Goal: Transaction & Acquisition: Purchase product/service

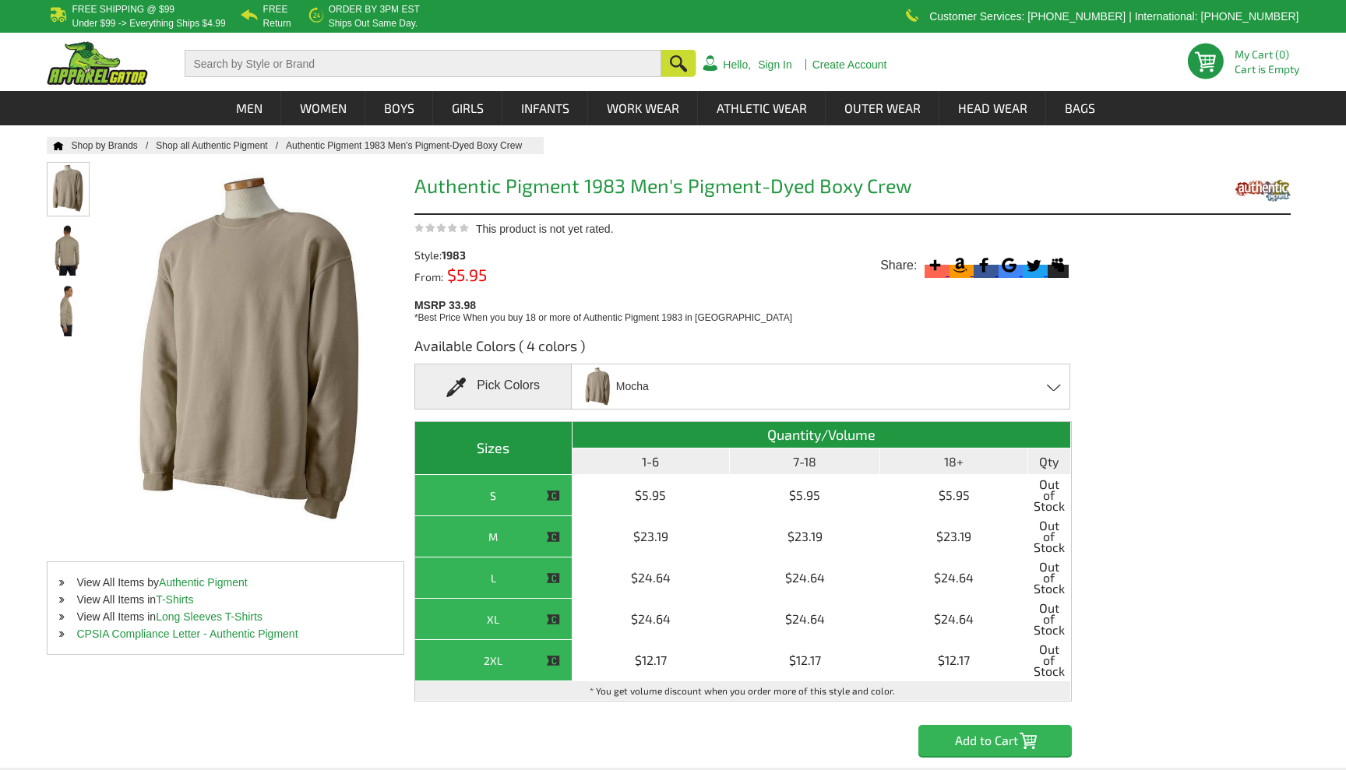
click at [72, 180] on img at bounding box center [68, 188] width 41 height 51
click at [73, 253] on img at bounding box center [68, 248] width 41 height 51
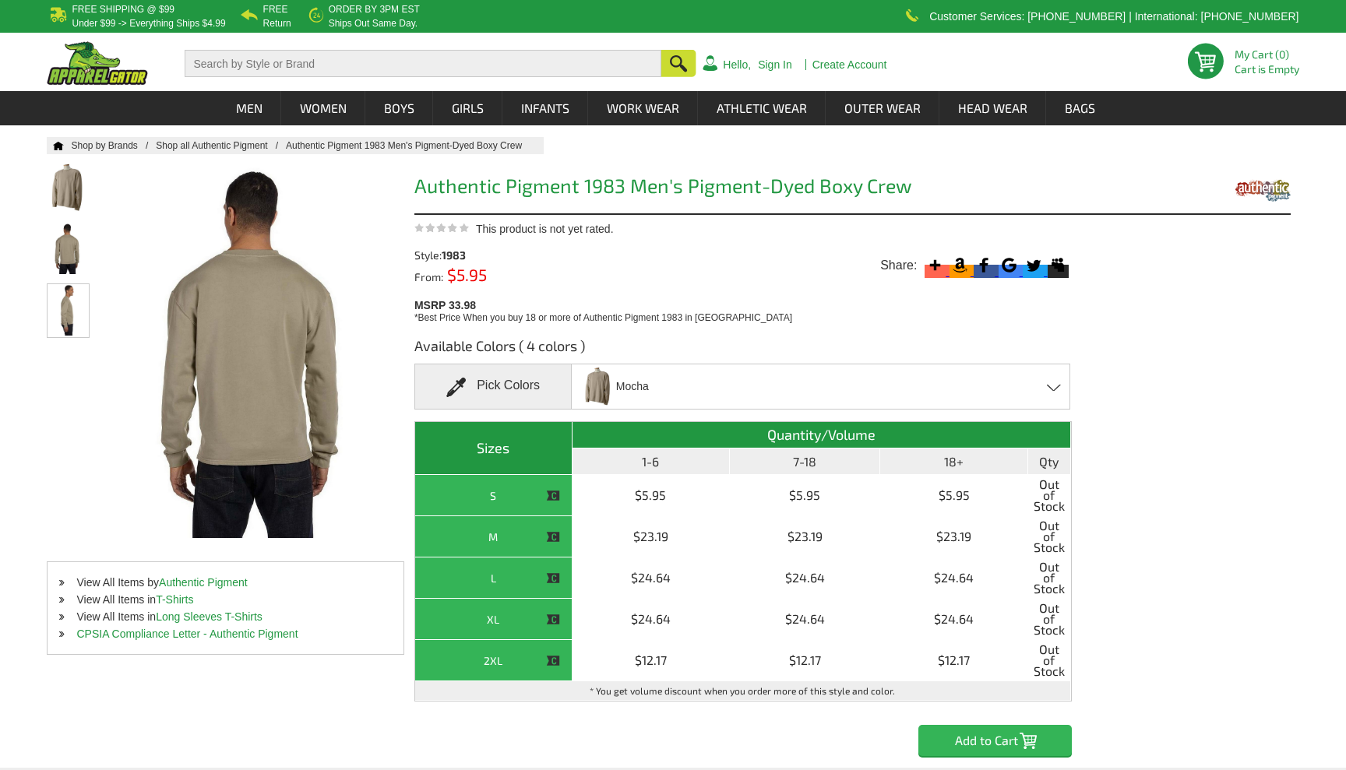
click at [53, 316] on img at bounding box center [68, 309] width 41 height 51
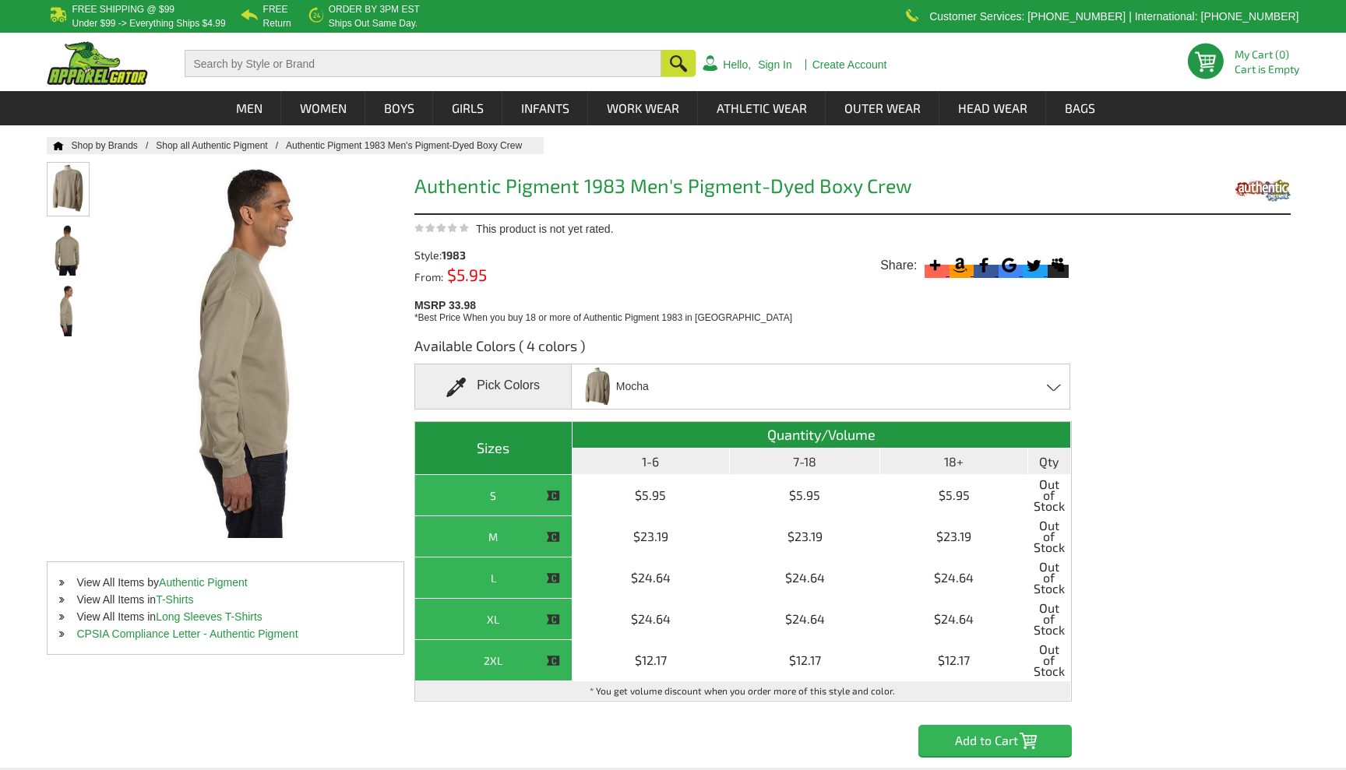
click at [72, 195] on img at bounding box center [68, 188] width 41 height 51
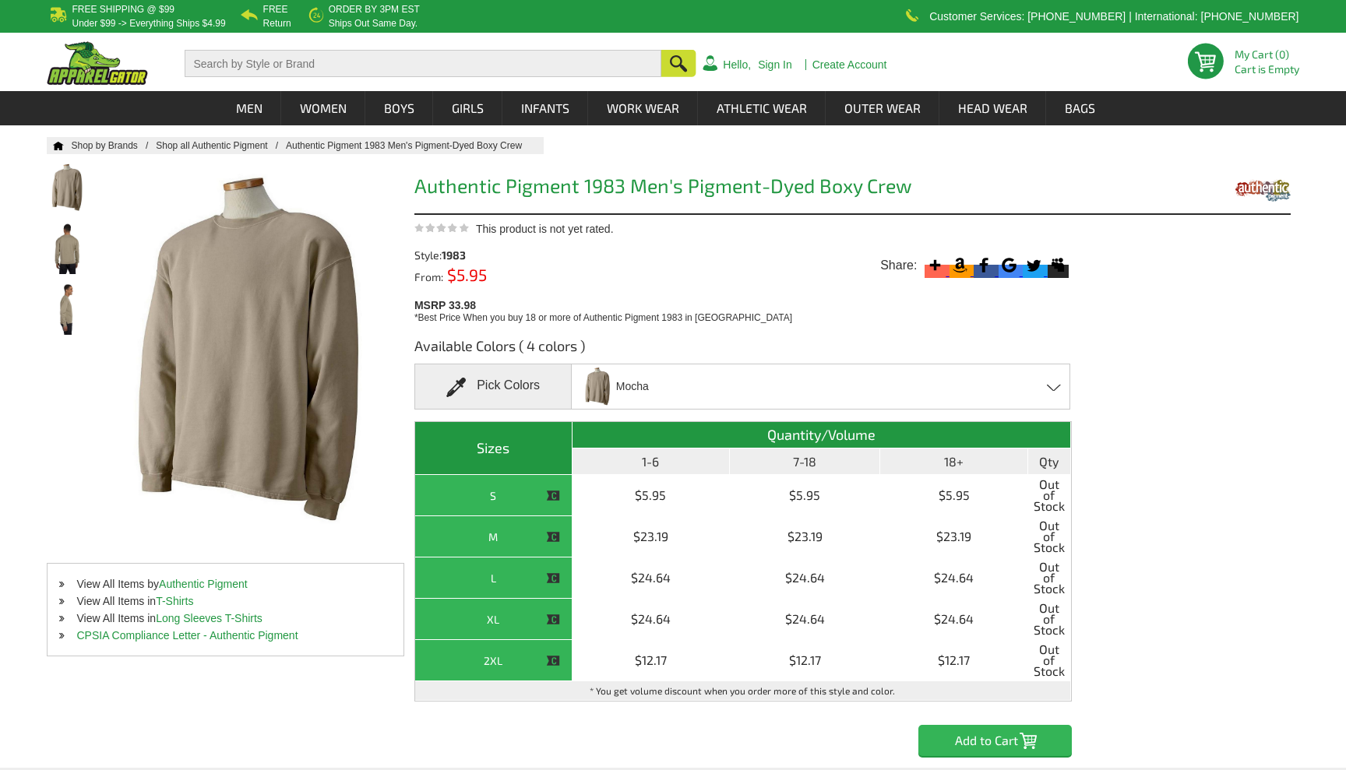
click at [1004, 389] on div "Mocha Celery - Closeout Mocha - Closeout Smoke - Closeout Yam - Closeout" at bounding box center [820, 387] width 498 height 46
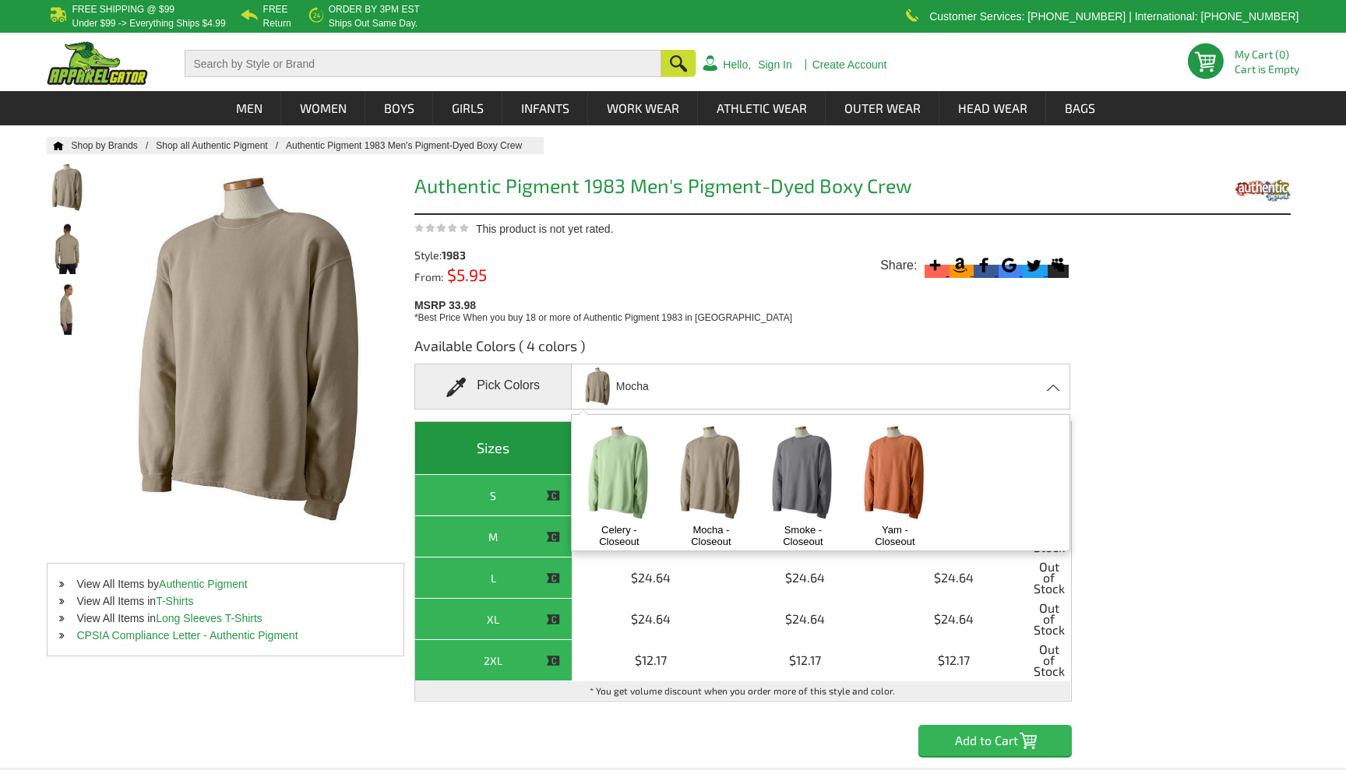
click at [787, 483] on img at bounding box center [803, 473] width 82 height 102
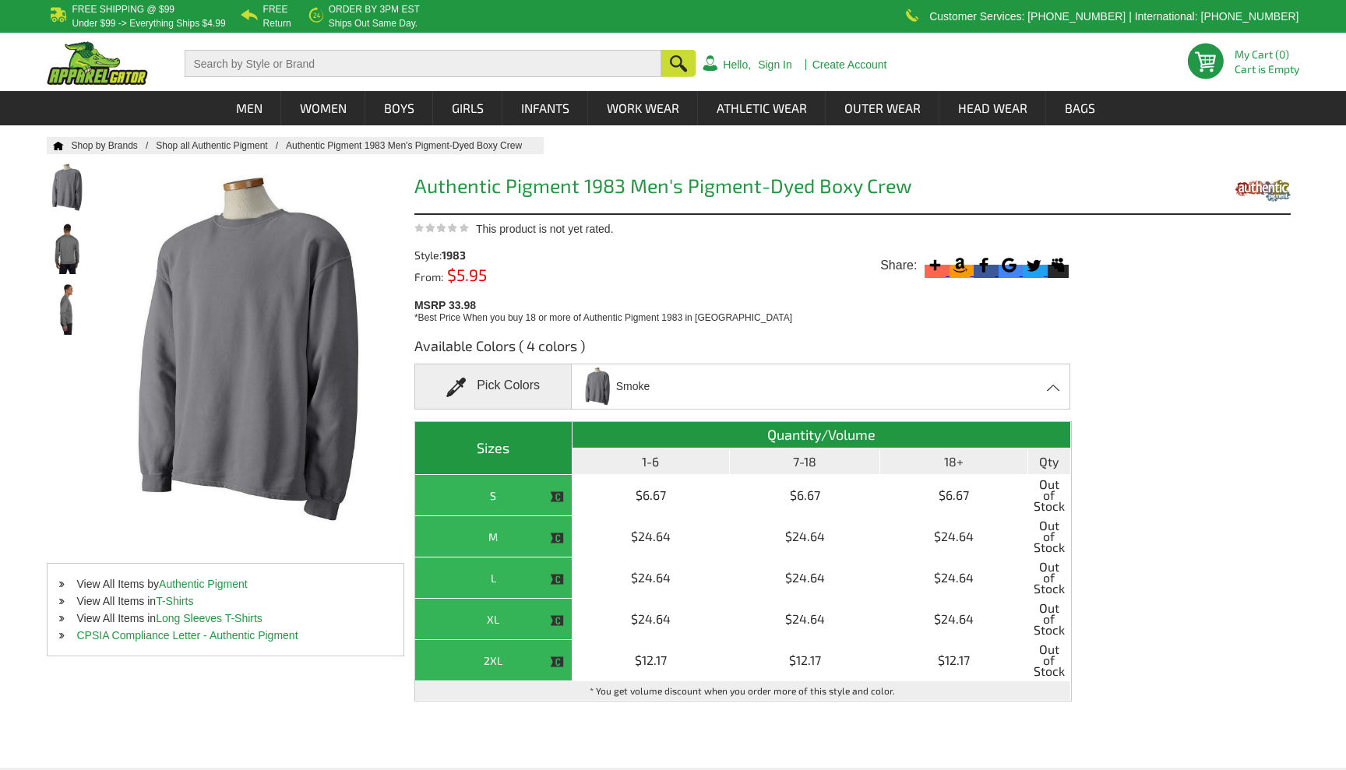
click at [798, 401] on div "Smoke Celery - Closeout Mocha - Closeout Smoke - Closeout Yam - Closeout" at bounding box center [820, 387] width 498 height 46
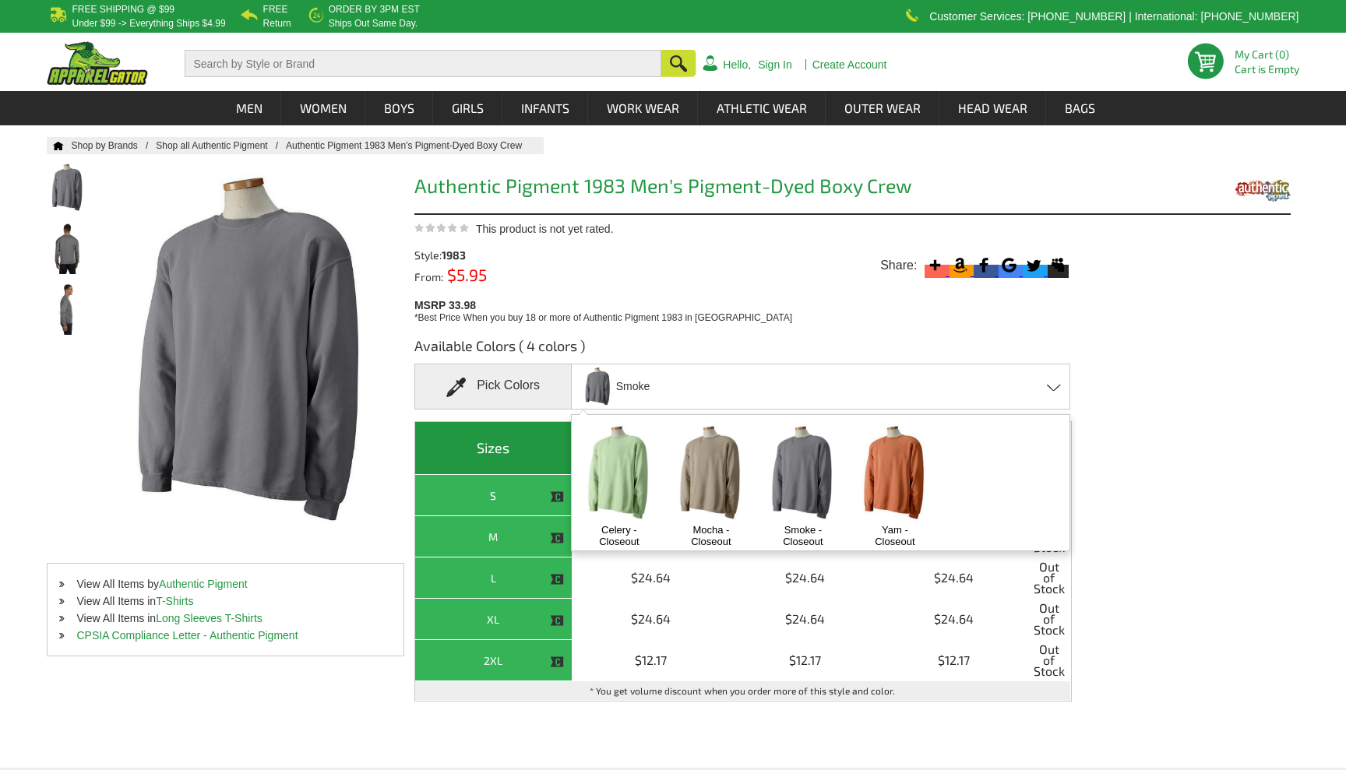
click at [890, 479] on img at bounding box center [894, 473] width 82 height 102
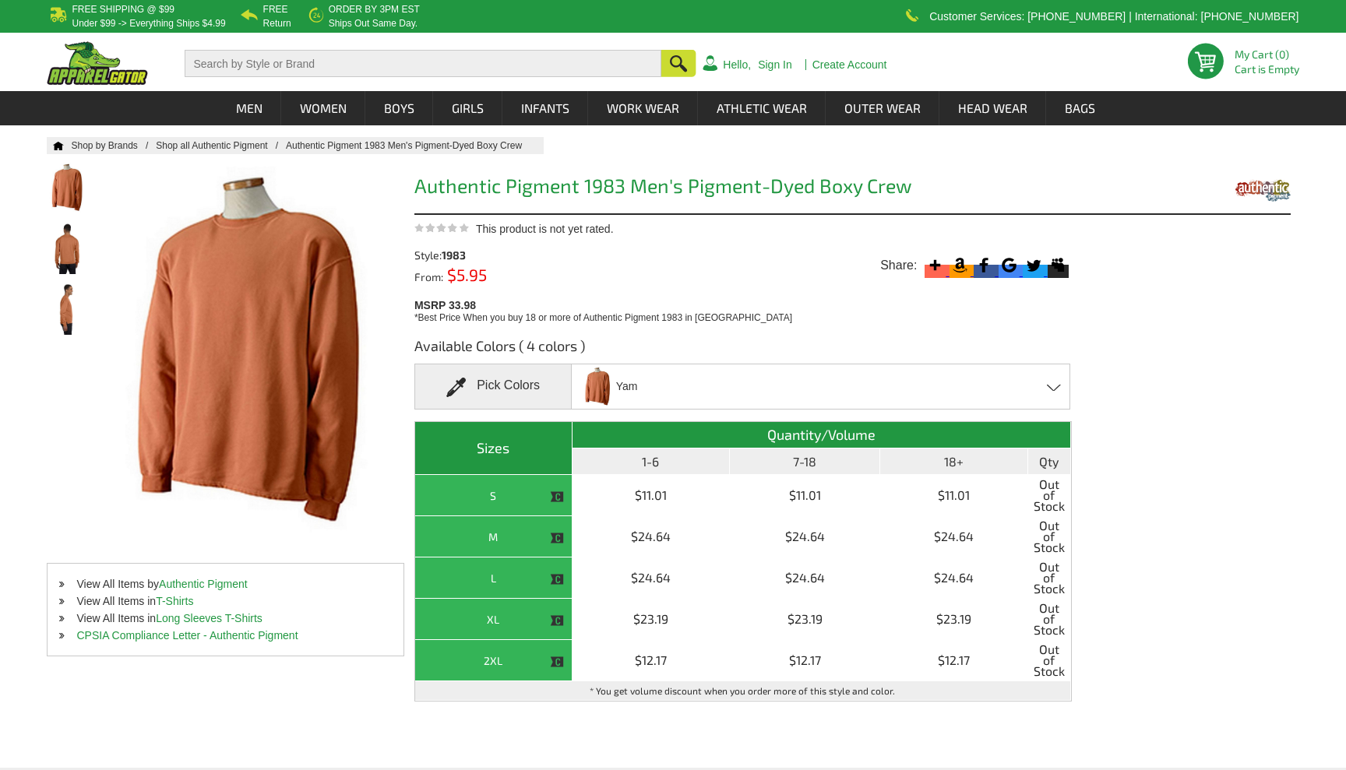
click at [782, 385] on div "Yam Celery - Closeout Mocha - Closeout Smoke - Closeout Yam - Closeout" at bounding box center [820, 387] width 498 height 46
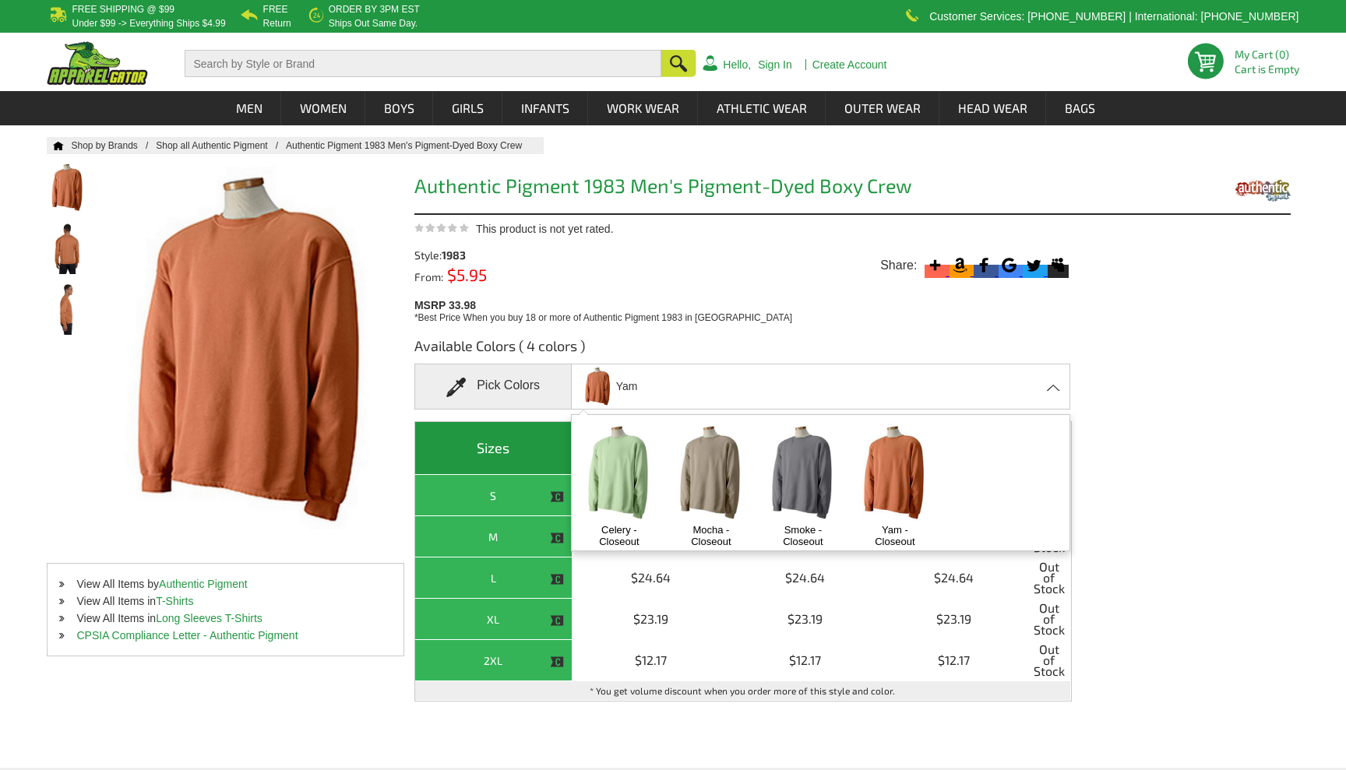
click at [601, 470] on img at bounding box center [619, 473] width 82 height 102
